Goal: Check status: Check status

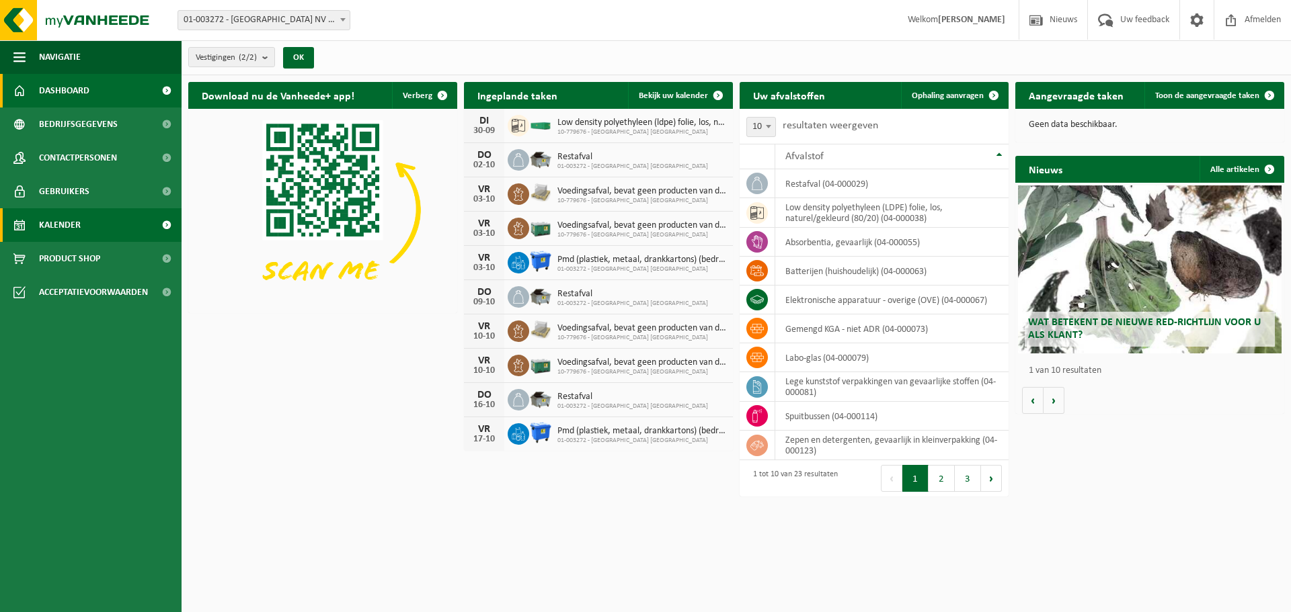
click at [97, 225] on link "Kalender" at bounding box center [91, 225] width 182 height 34
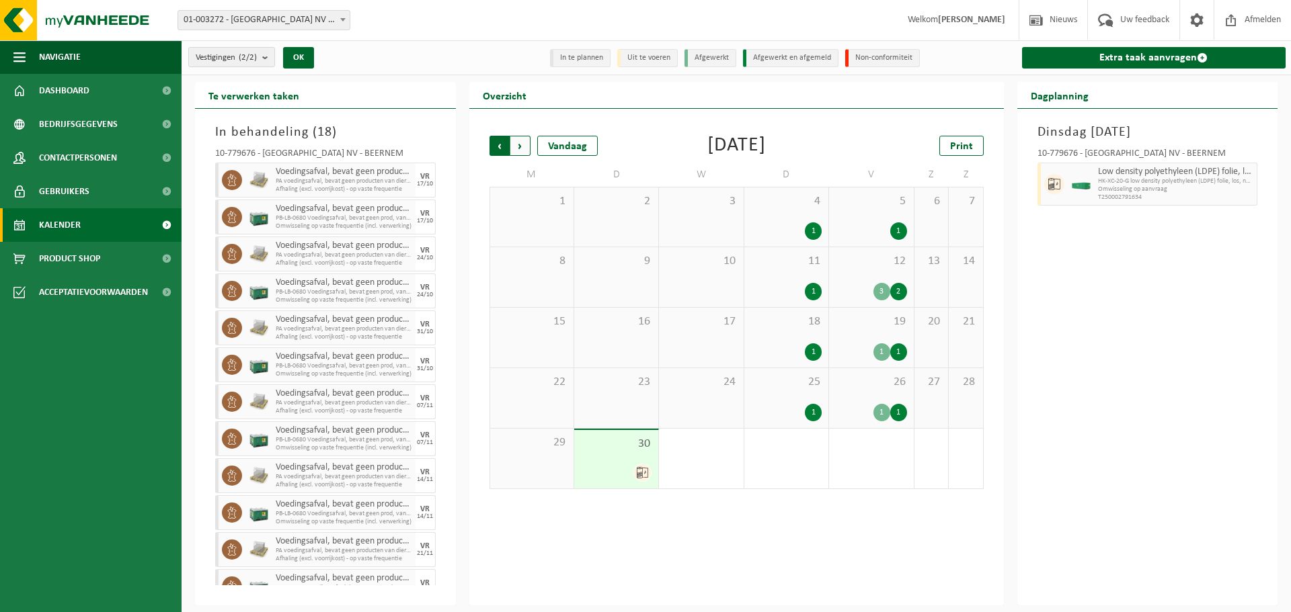
click at [522, 138] on span "Volgende" at bounding box center [520, 146] width 20 height 20
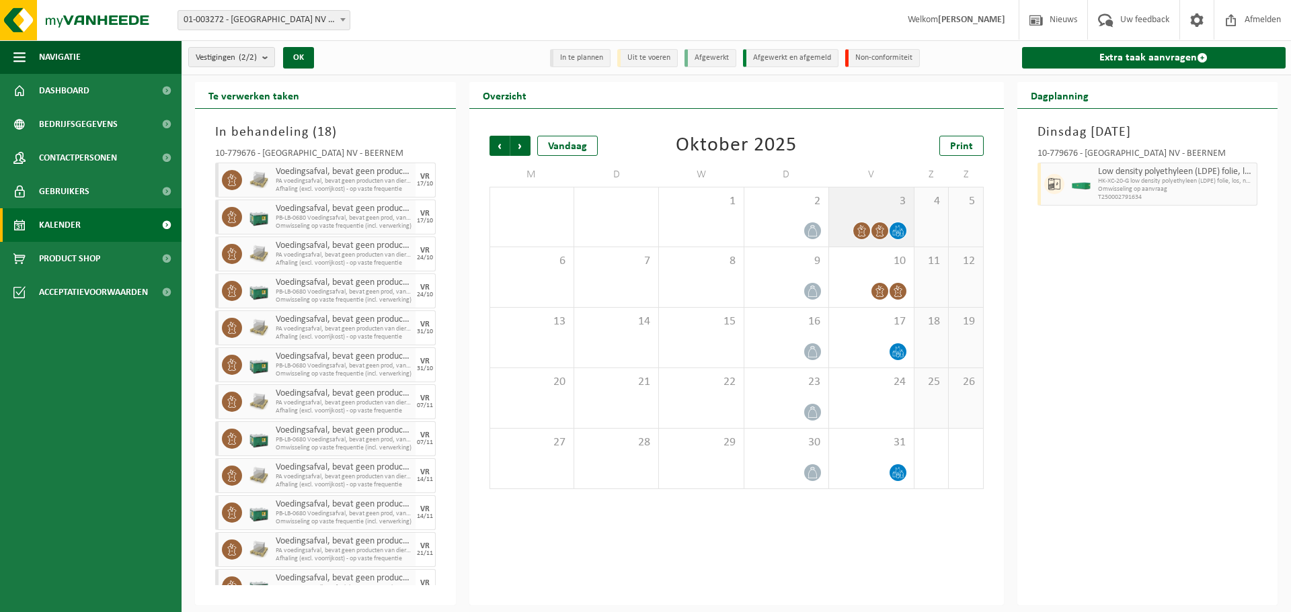
click at [871, 195] on span "3" at bounding box center [871, 201] width 71 height 15
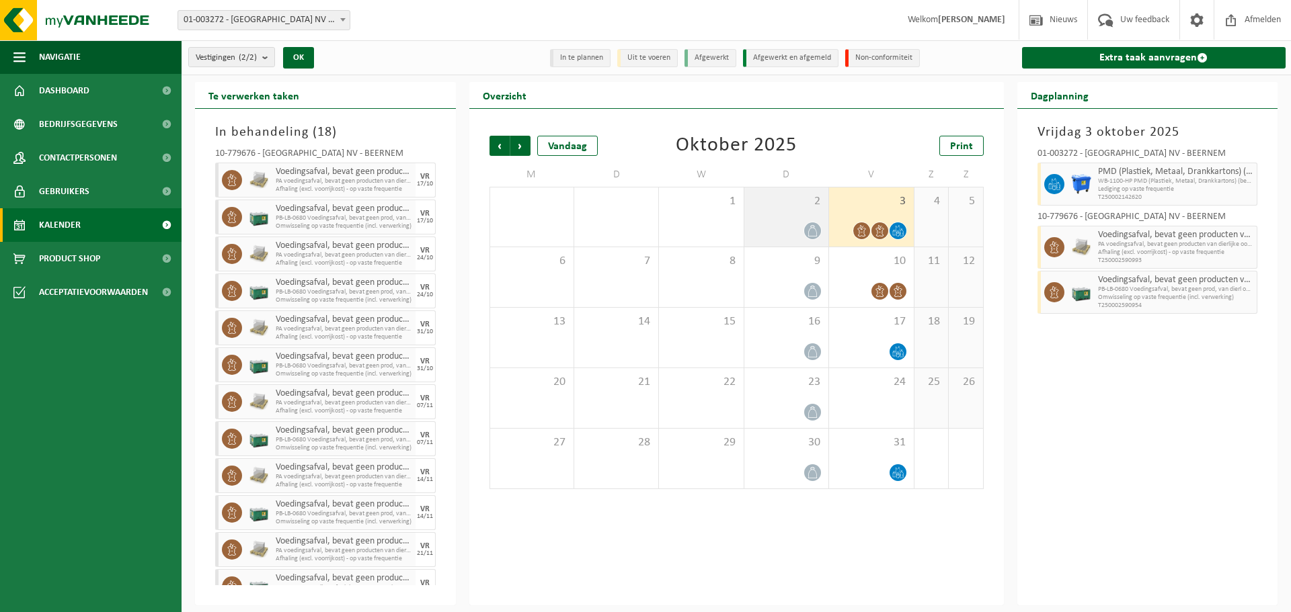
click at [772, 200] on span "2" at bounding box center [786, 201] width 71 height 15
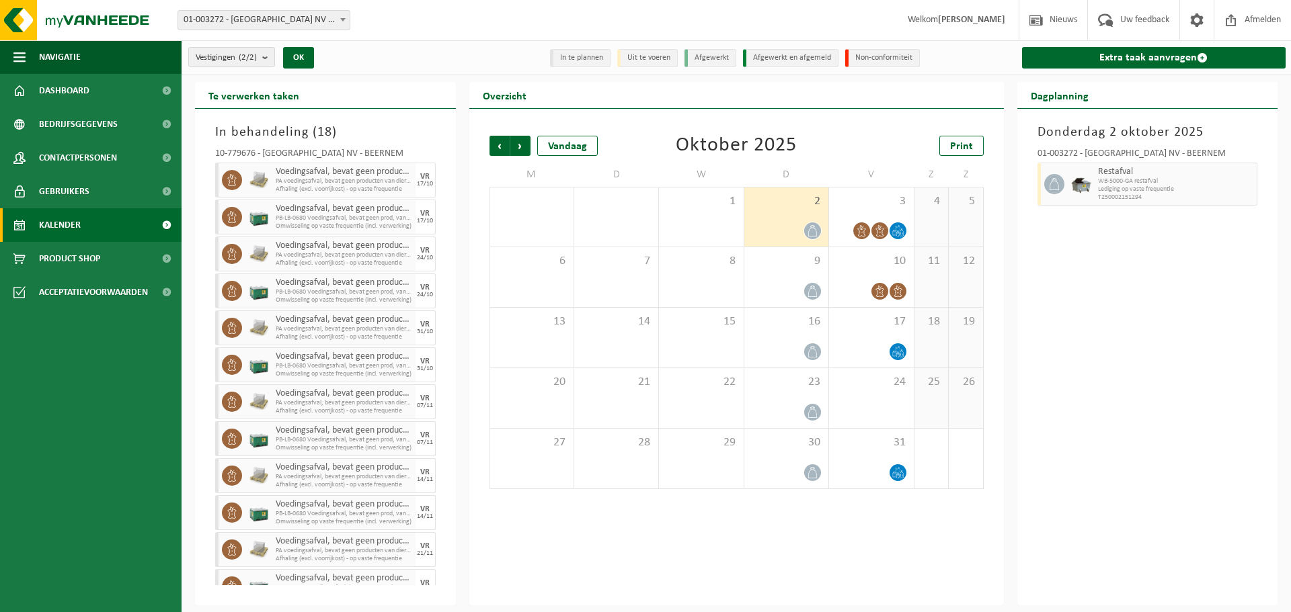
click at [828, 200] on div "2" at bounding box center [786, 217] width 84 height 59
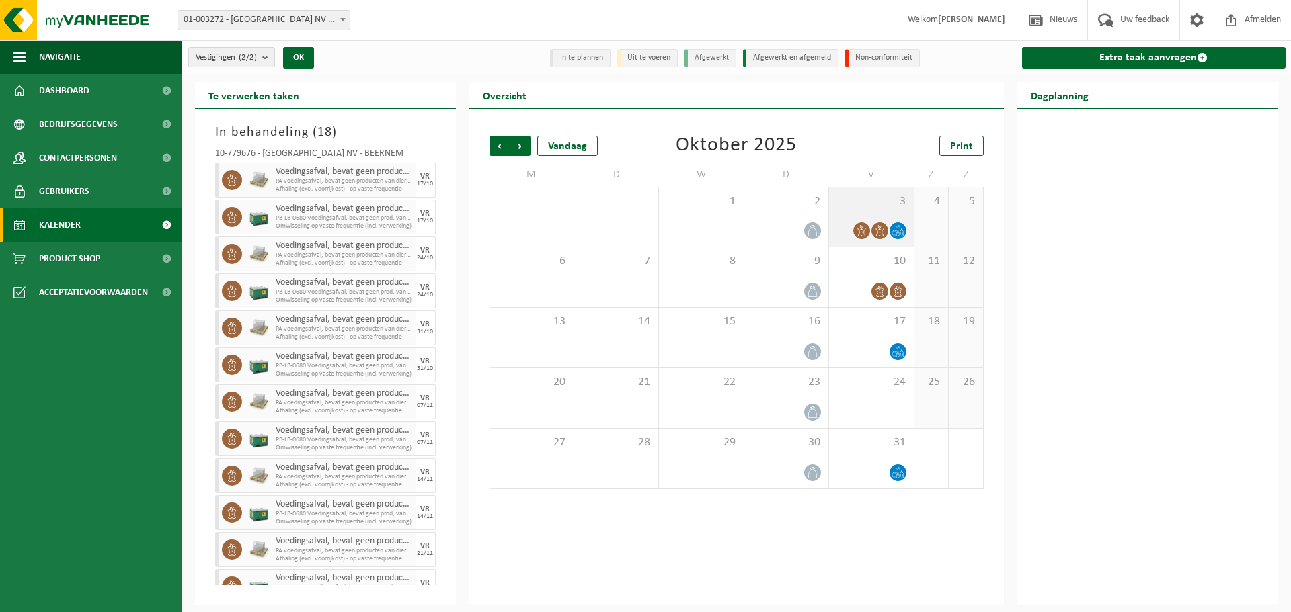
click at [842, 198] on span "3" at bounding box center [871, 201] width 71 height 15
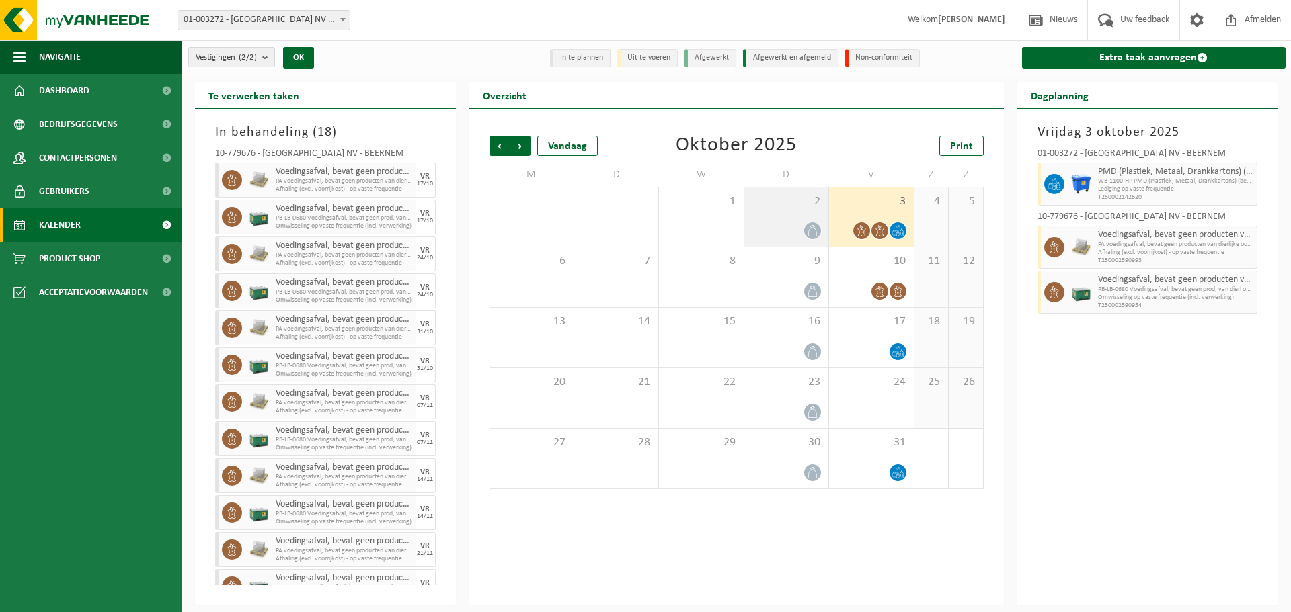
click at [778, 198] on span "2" at bounding box center [786, 201] width 71 height 15
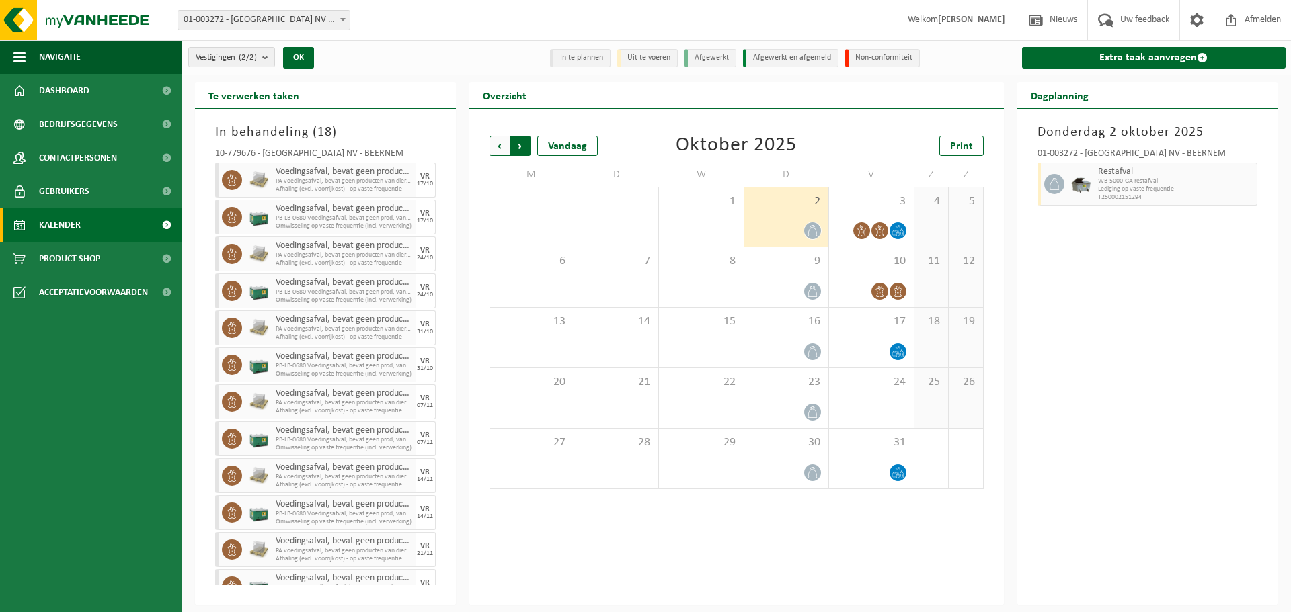
click at [495, 141] on span "Vorige" at bounding box center [499, 146] width 20 height 20
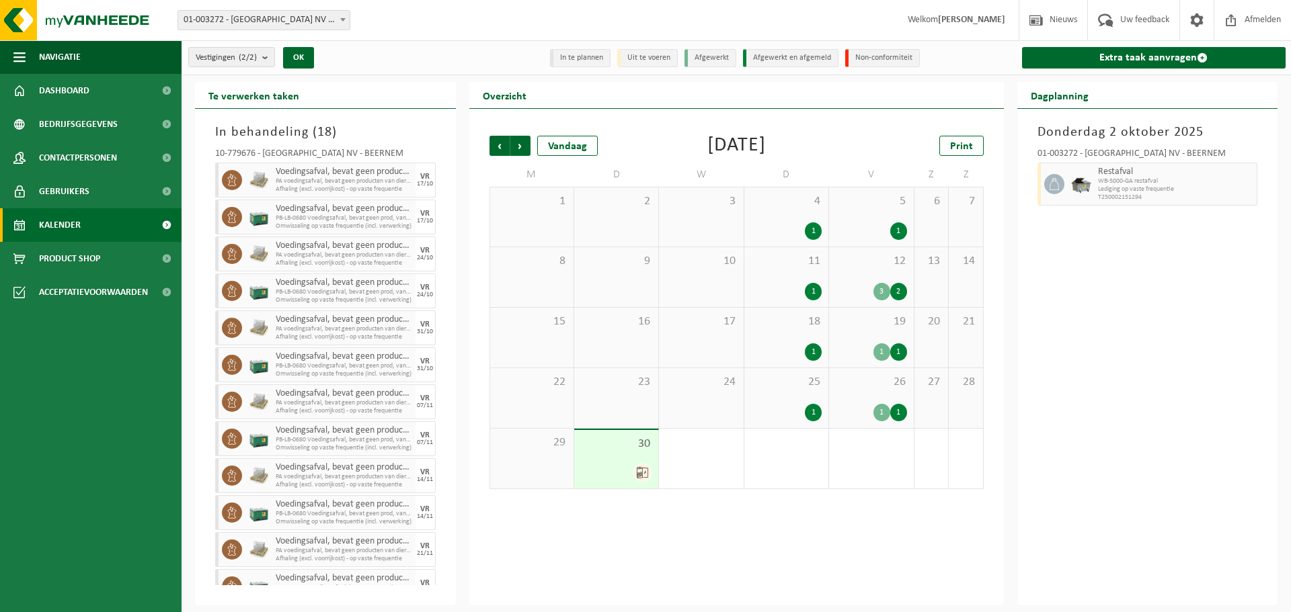
click at [452, 86] on div "Te verwerken taken" at bounding box center [325, 95] width 261 height 27
